Goal: Obtain resource: Obtain resource

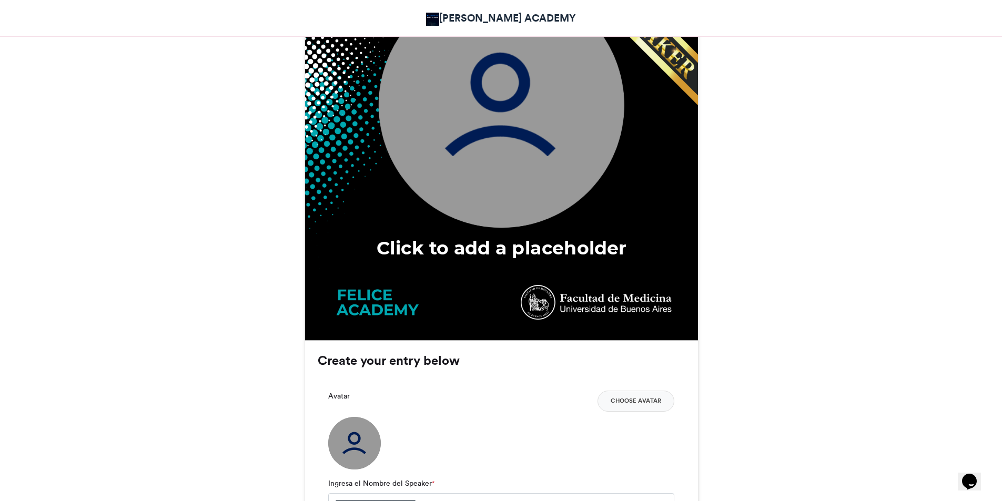
scroll to position [578, 0]
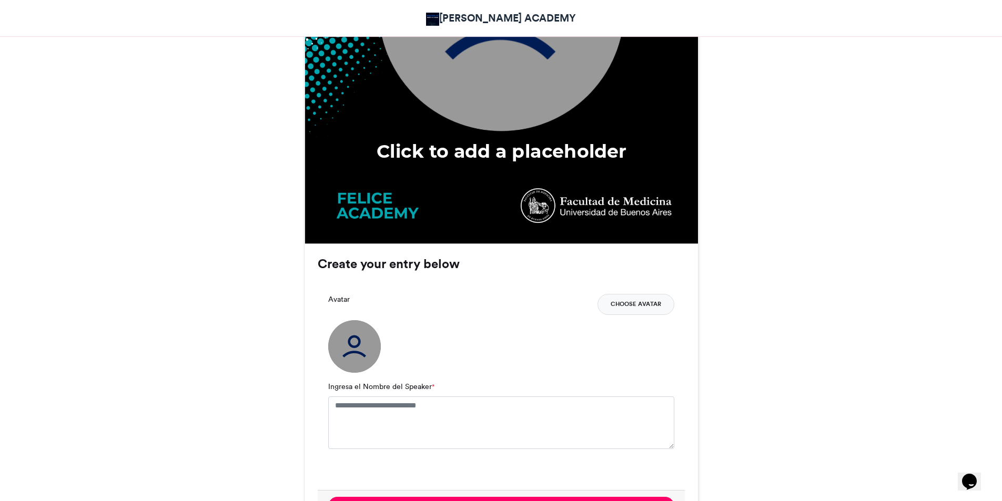
click at [639, 308] on button "Choose Avatar" at bounding box center [635, 304] width 77 height 21
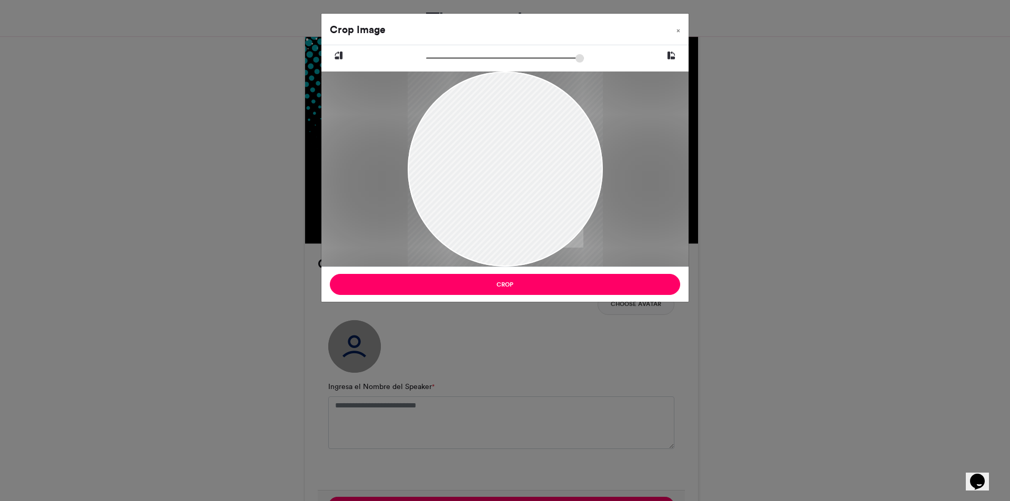
drag, startPoint x: 556, startPoint y: 190, endPoint x: 572, endPoint y: 198, distance: 17.9
click at [572, 198] on div at bounding box center [505, 204] width 195 height 293
click at [550, 218] on div at bounding box center [505, 202] width 195 height 293
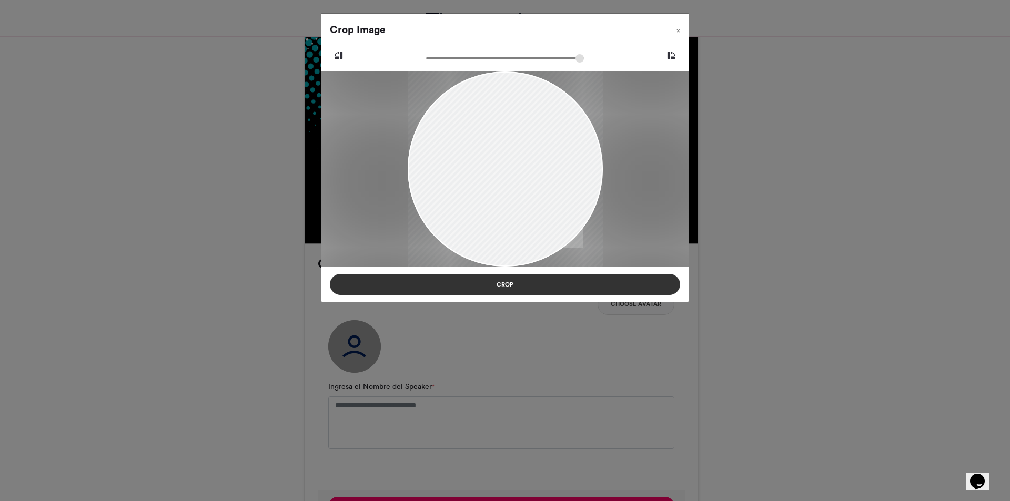
click at [573, 286] on button "Crop" at bounding box center [505, 284] width 350 height 21
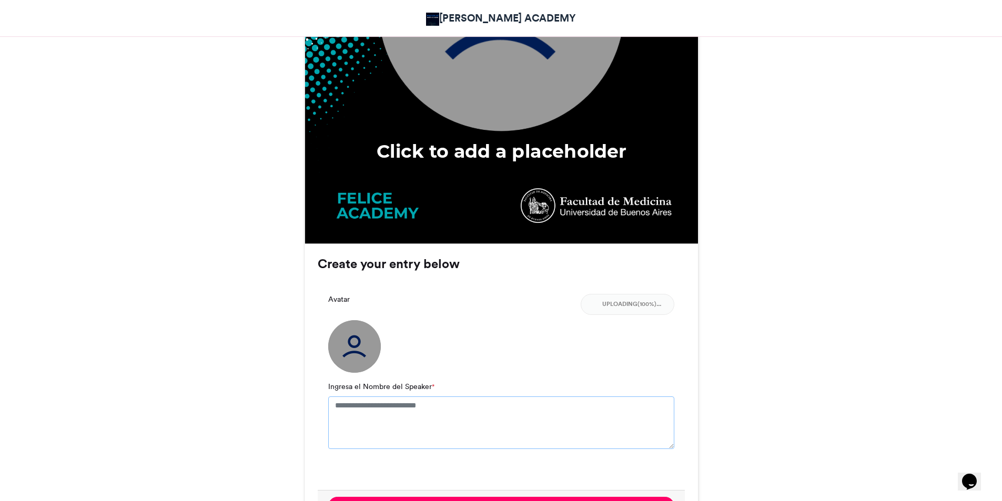
click at [382, 416] on textarea "Ingresa el Nombre del Speaker *" at bounding box center [501, 423] width 346 height 53
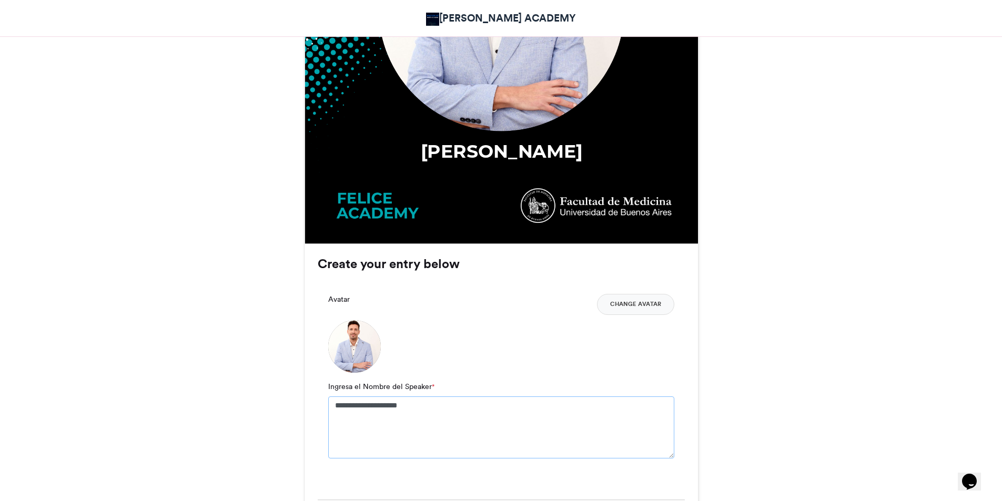
type textarea "**********"
click at [643, 307] on button "Change Avatar" at bounding box center [635, 304] width 77 height 21
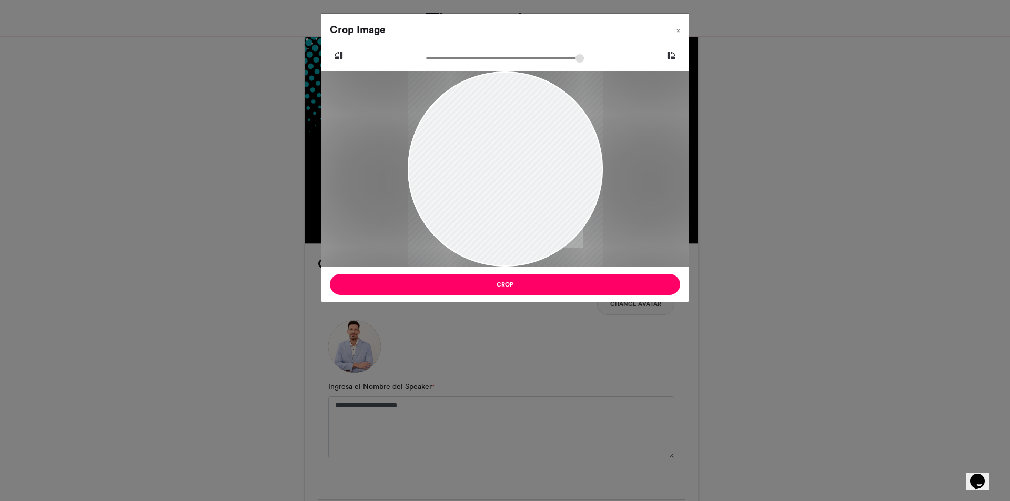
drag, startPoint x: 543, startPoint y: 163, endPoint x: 554, endPoint y: 200, distance: 38.9
click at [554, 200] on div at bounding box center [505, 206] width 195 height 293
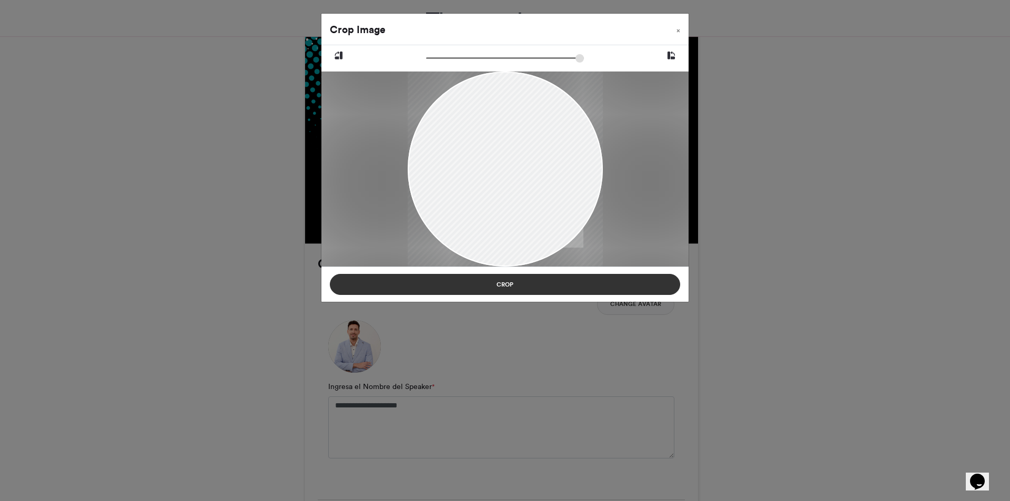
click at [569, 283] on button "Crop" at bounding box center [505, 284] width 350 height 21
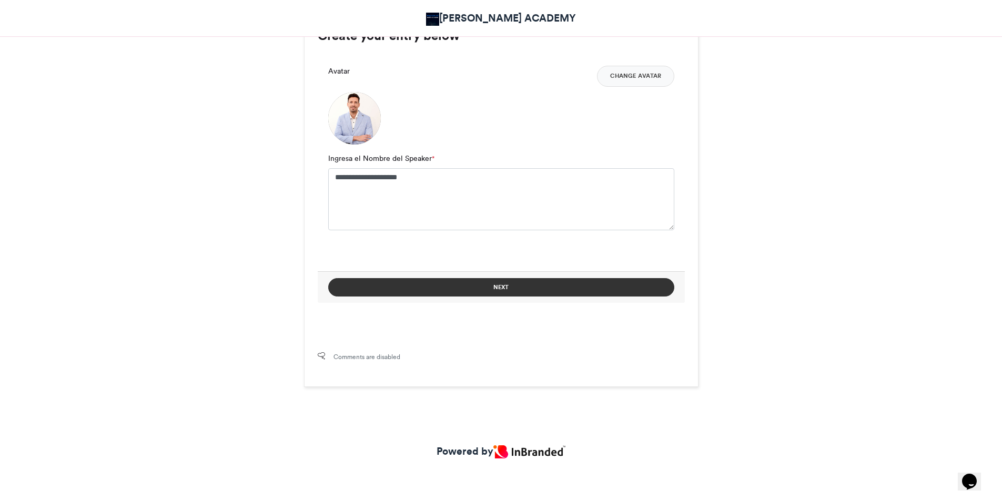
click at [494, 283] on button "Next" at bounding box center [501, 287] width 346 height 18
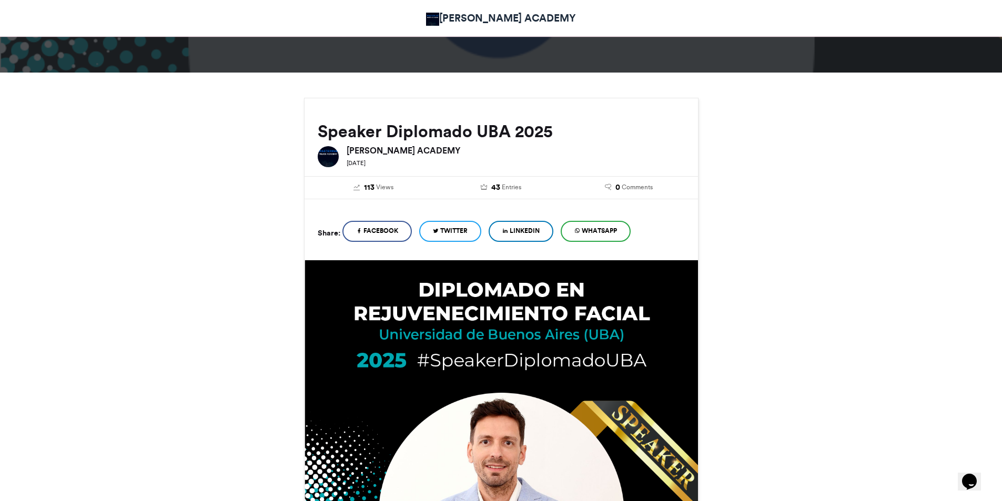
scroll to position [552, 0]
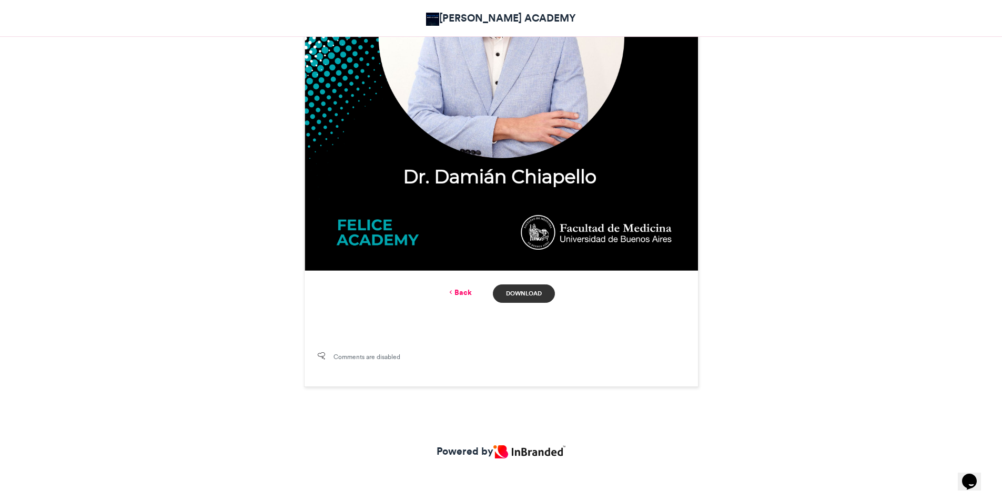
click at [520, 296] on link "Download" at bounding box center [524, 294] width 62 height 18
